Goal: Information Seeking & Learning: Find contact information

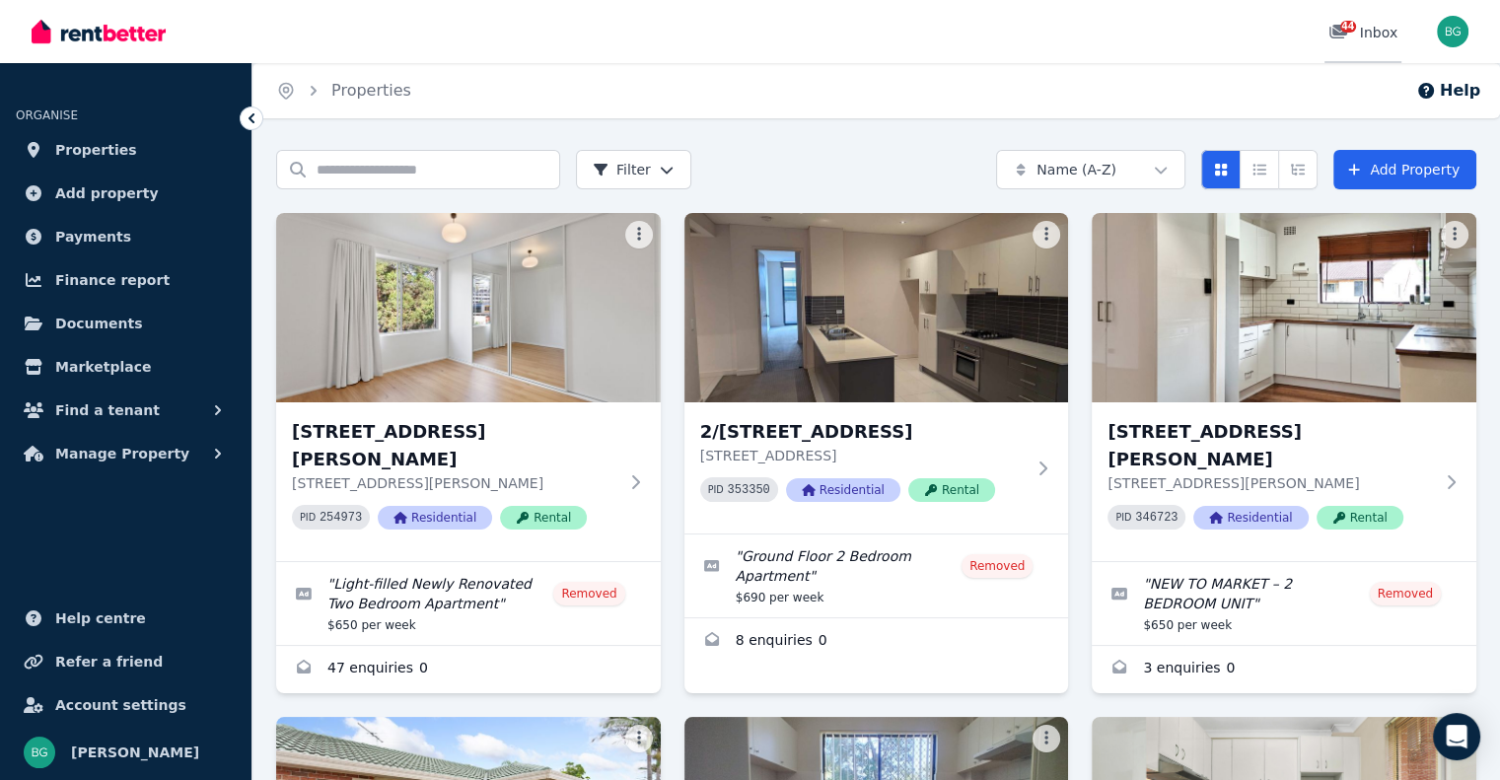
click at [1373, 31] on div "44 Inbox" at bounding box center [1363, 33] width 69 height 20
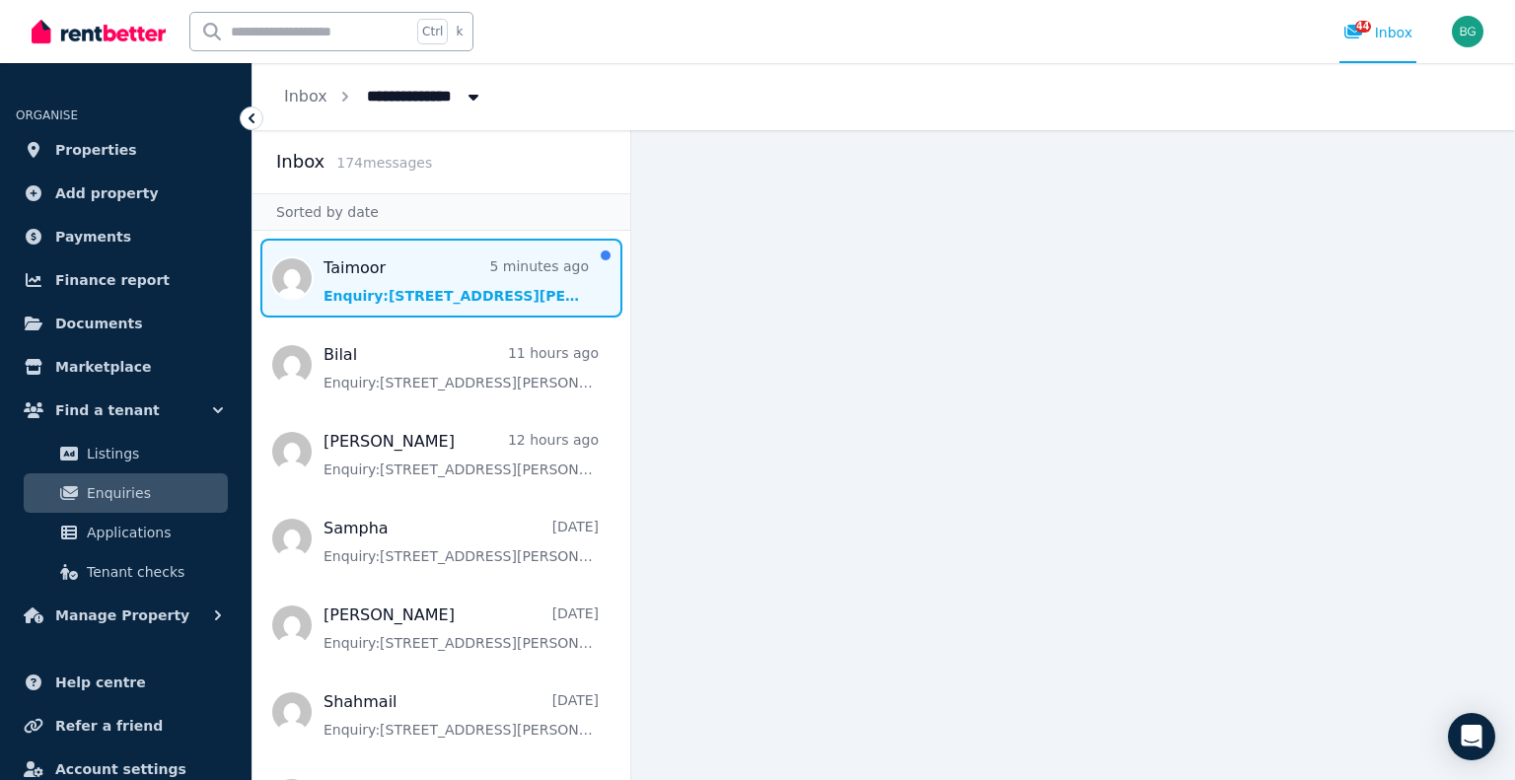
click at [414, 267] on span "Message list" at bounding box center [442, 278] width 378 height 79
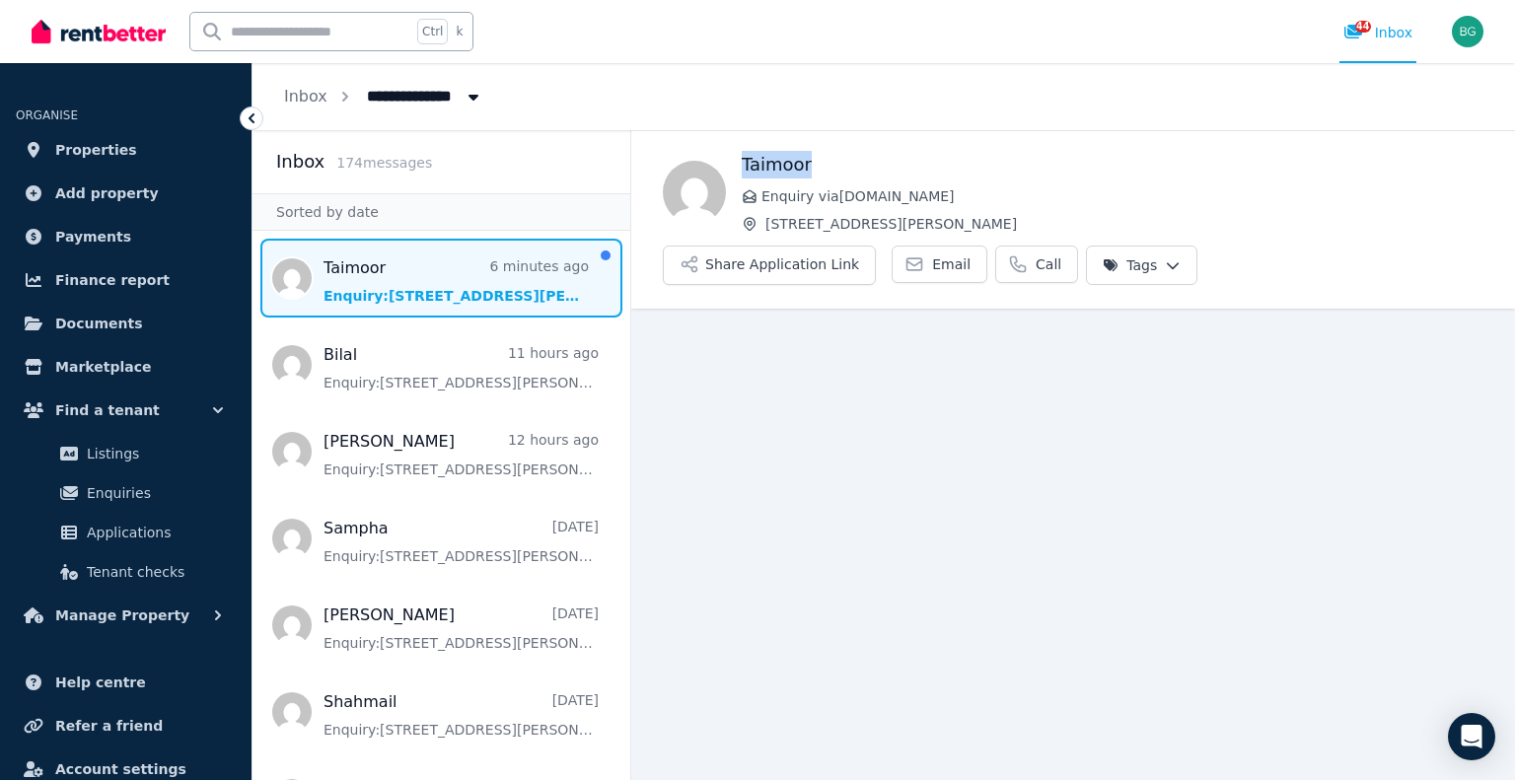
drag, startPoint x: 822, startPoint y: 163, endPoint x: 744, endPoint y: 173, distance: 78.6
click at [744, 173] on h1 "Taimoor" at bounding box center [1113, 165] width 742 height 28
copy h1 "Taimoor"
click at [1020, 358] on main "Back Taimoor Enquiry via [DOMAIN_NAME] [STREET_ADDRESS][PERSON_NAME] Applicatio…" at bounding box center [1073, 455] width 884 height 650
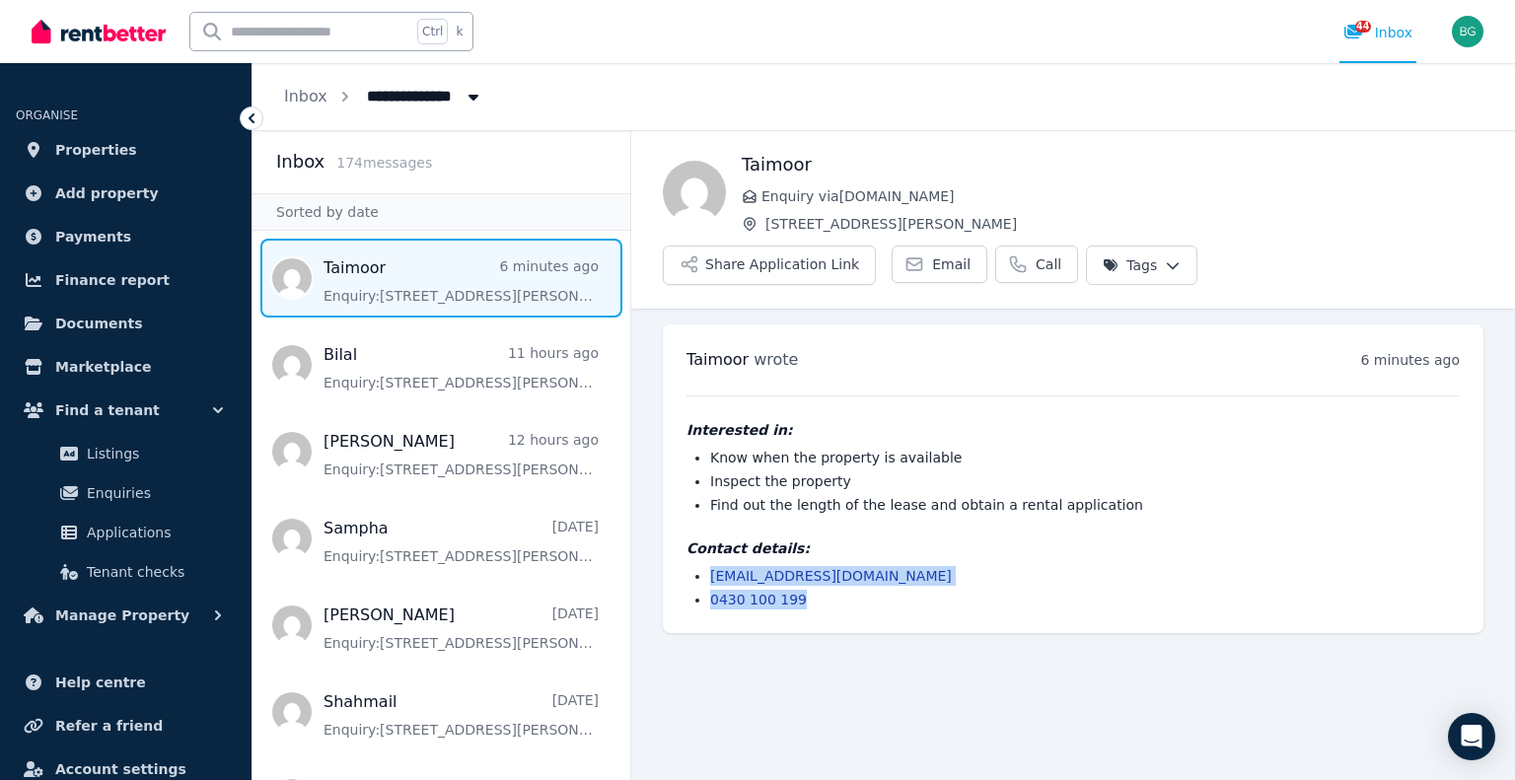
drag, startPoint x: 805, startPoint y: 556, endPoint x: 705, endPoint y: 528, distance: 103.7
click at [705, 566] on ul "[EMAIL_ADDRESS][DOMAIN_NAME] 0430 100 199" at bounding box center [1073, 587] width 773 height 43
copy ul "[EMAIL_ADDRESS][DOMAIN_NAME] 0430 100 199"
click at [1140, 561] on div "[PERSON_NAME] wrote 6 minutes ago 12:06 pm [DATE][DATE] Interested in: Know whe…" at bounding box center [1073, 479] width 821 height 309
